Goal: Task Accomplishment & Management: Check status

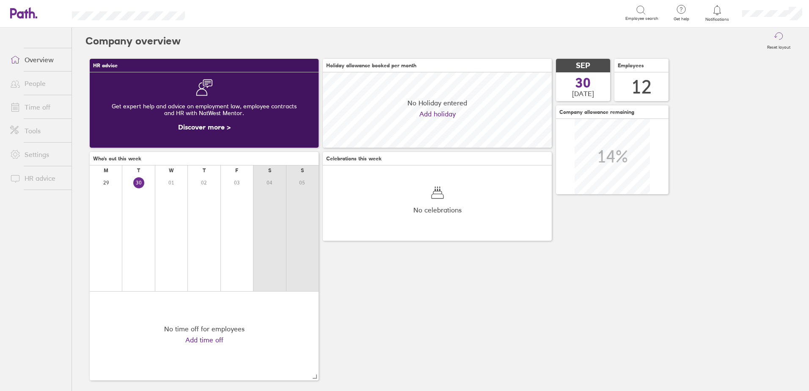
scroll to position [75, 229]
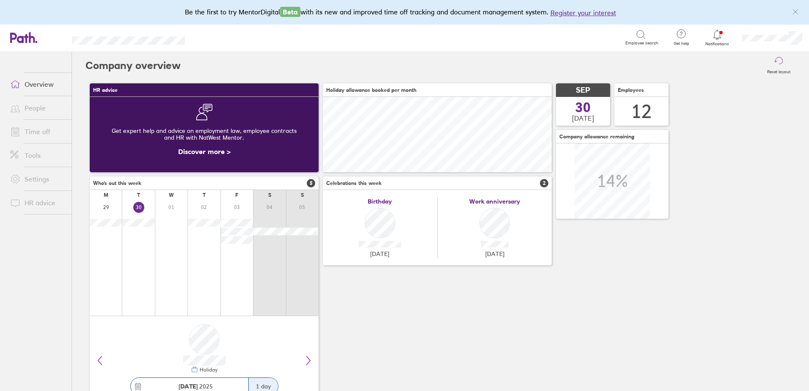
click at [209, 154] on link "Discover more >" at bounding box center [204, 151] width 52 height 8
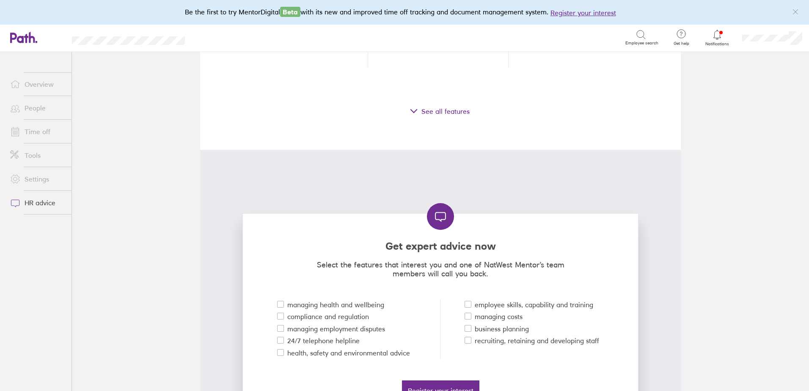
scroll to position [846, 0]
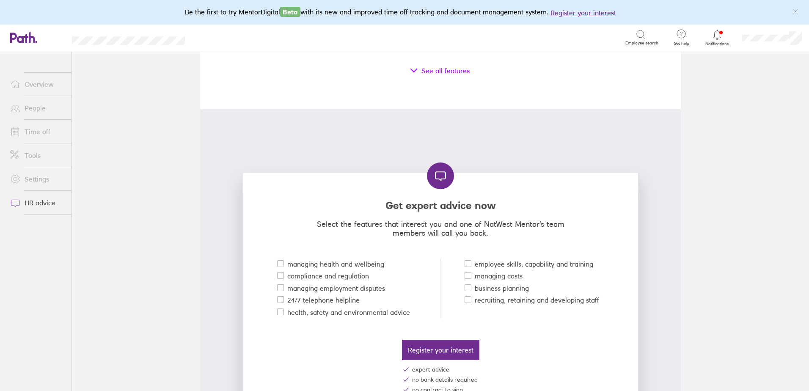
click at [424, 72] on div "See all features" at bounding box center [440, 70] width 427 height 23
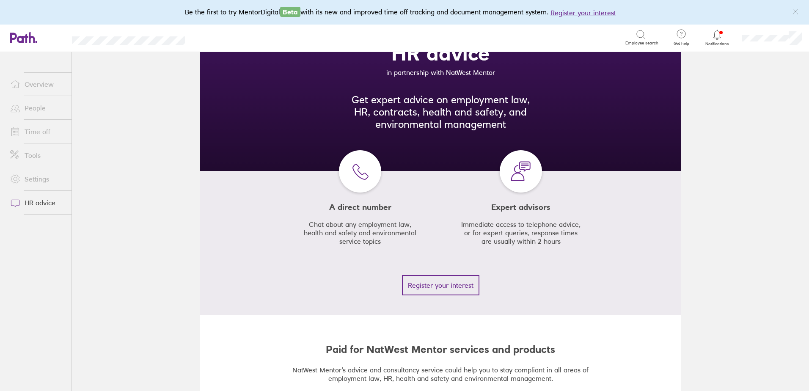
scroll to position [0, 0]
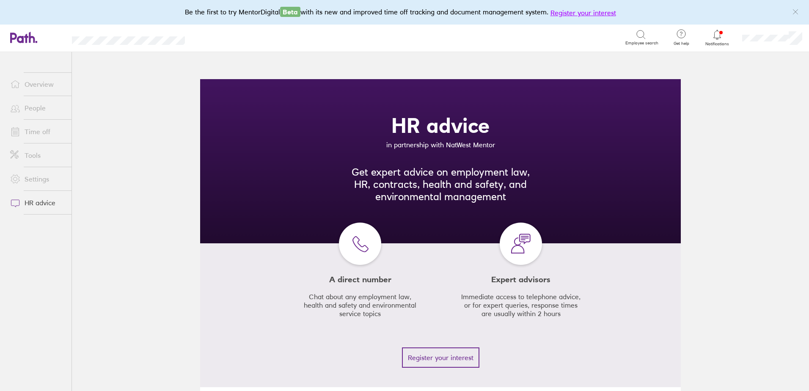
click at [576, 16] on button "Register your interest" at bounding box center [584, 13] width 66 height 10
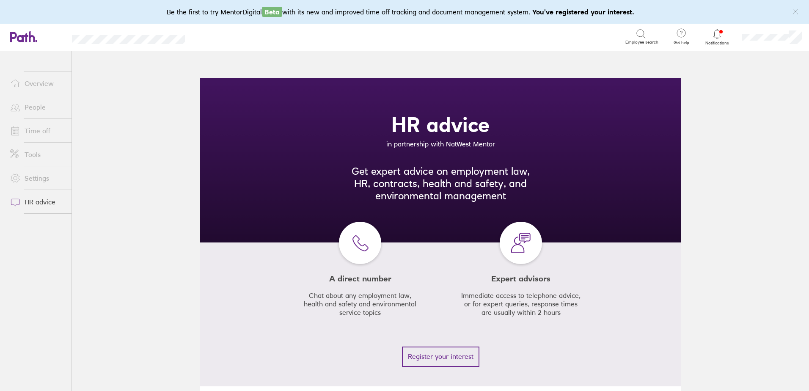
click at [717, 32] on icon at bounding box center [717, 34] width 10 height 10
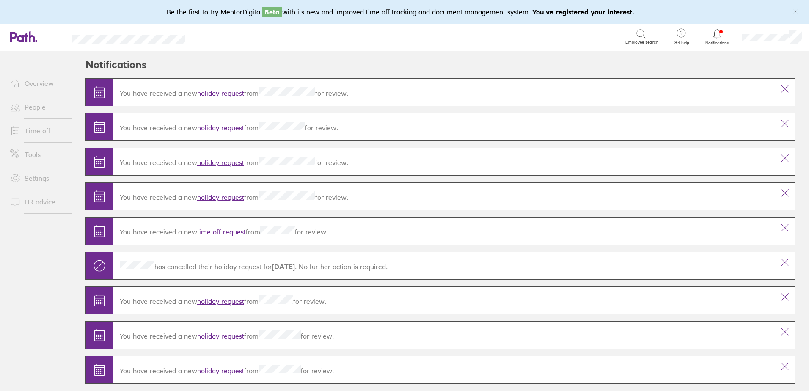
click at [203, 94] on link "holiday request" at bounding box center [220, 93] width 47 height 8
